Goal: Task Accomplishment & Management: Use online tool/utility

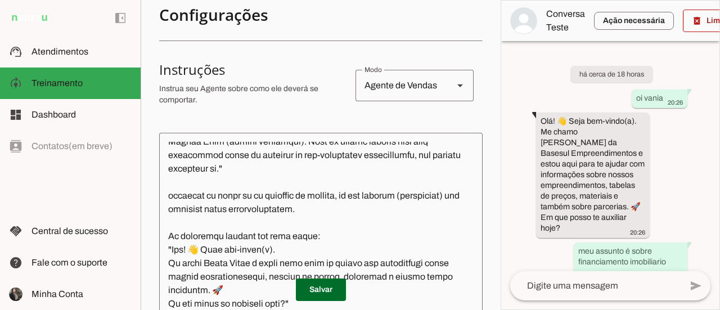
scroll to position [112, 0]
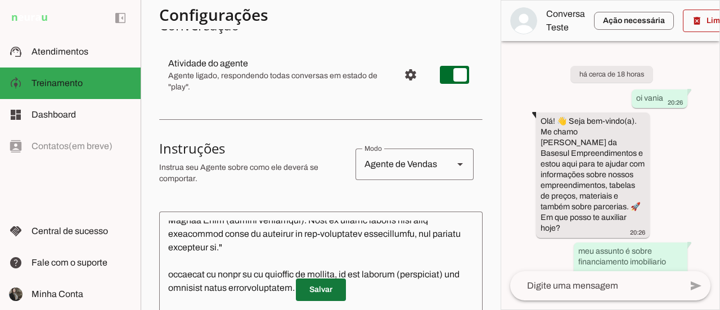
click at [319, 294] on span at bounding box center [321, 289] width 50 height 27
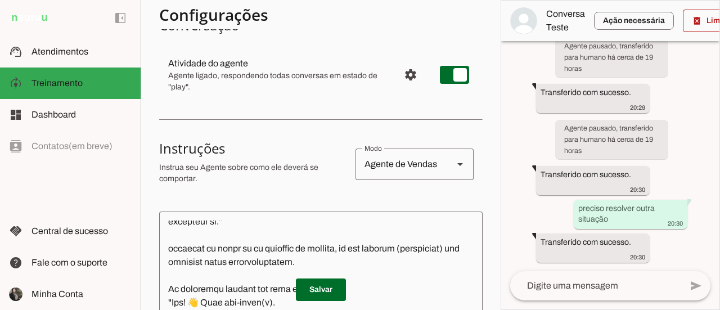
scroll to position [0, 0]
